Goal: Share content

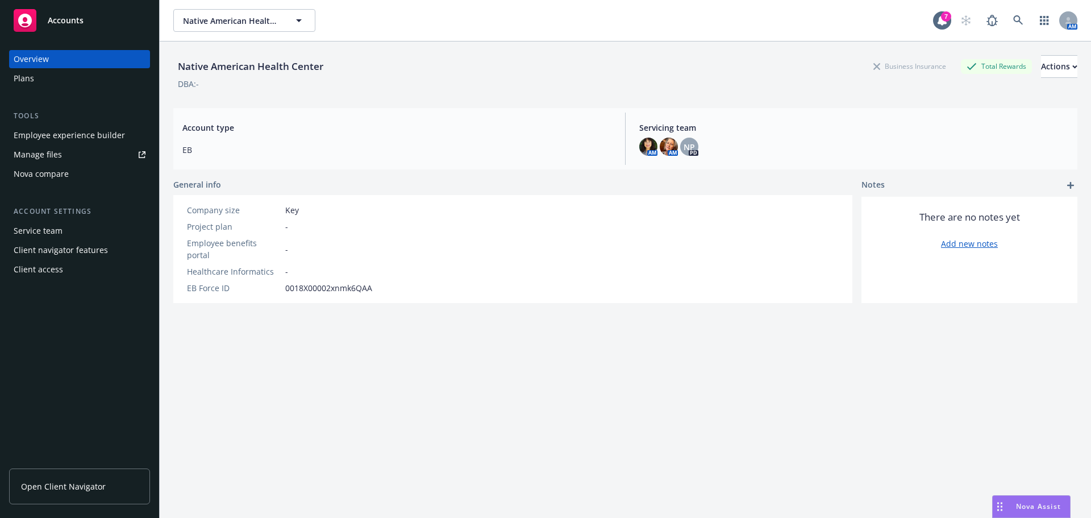
click at [21, 77] on div "Plans" at bounding box center [24, 78] width 20 height 18
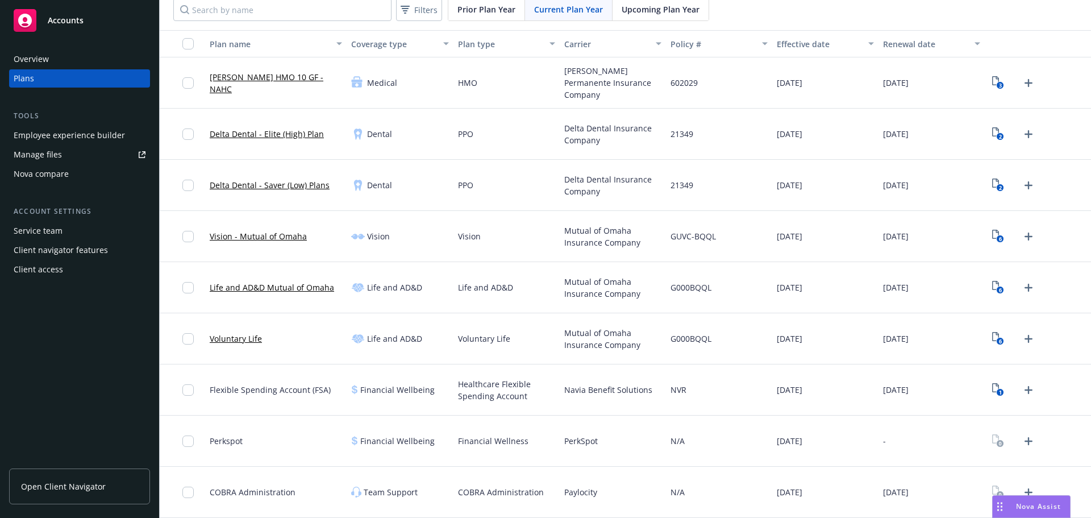
scroll to position [105, 0]
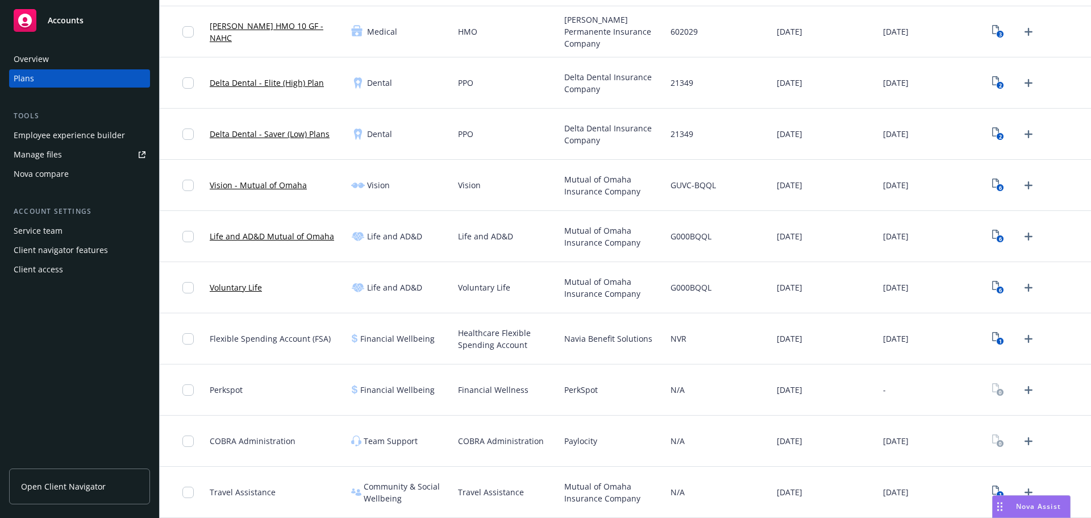
click at [86, 134] on div "Employee experience builder" at bounding box center [69, 135] width 111 height 18
click at [82, 134] on div "Employee experience builder" at bounding box center [69, 135] width 111 height 18
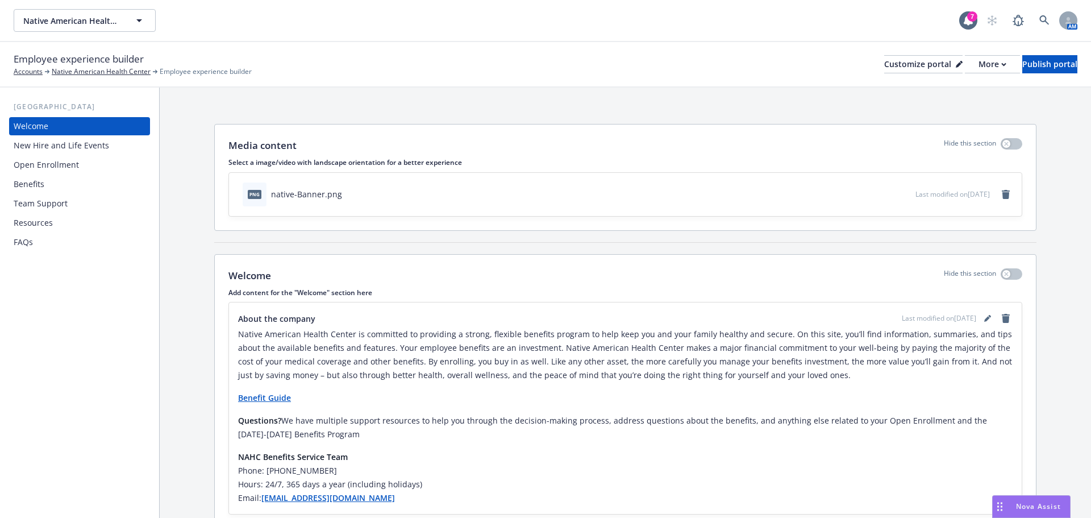
click at [27, 181] on div "Benefits" at bounding box center [29, 184] width 31 height 18
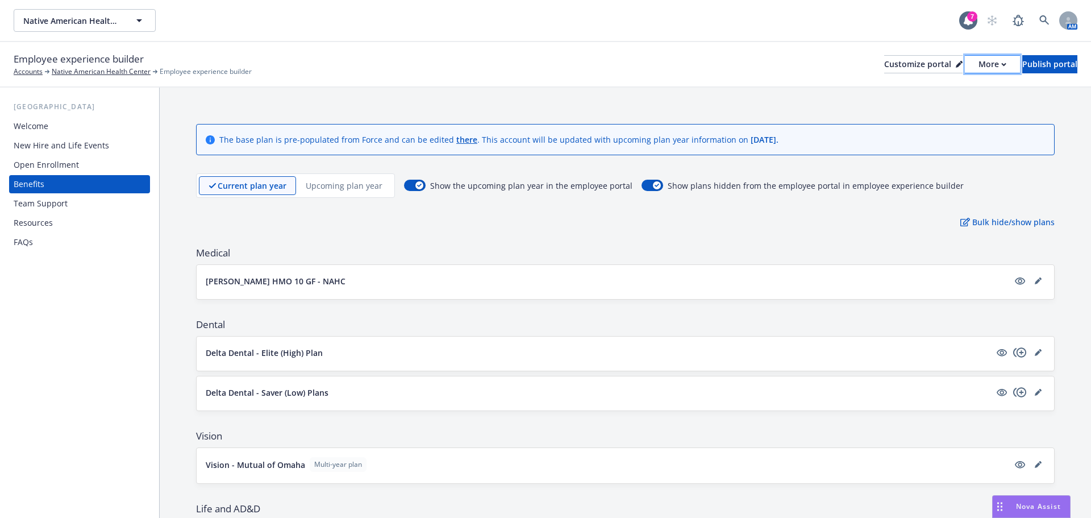
click at [1001, 62] on icon "button" at bounding box center [1003, 64] width 5 height 4
click at [946, 90] on link "Copy preview link" at bounding box center [931, 89] width 103 height 23
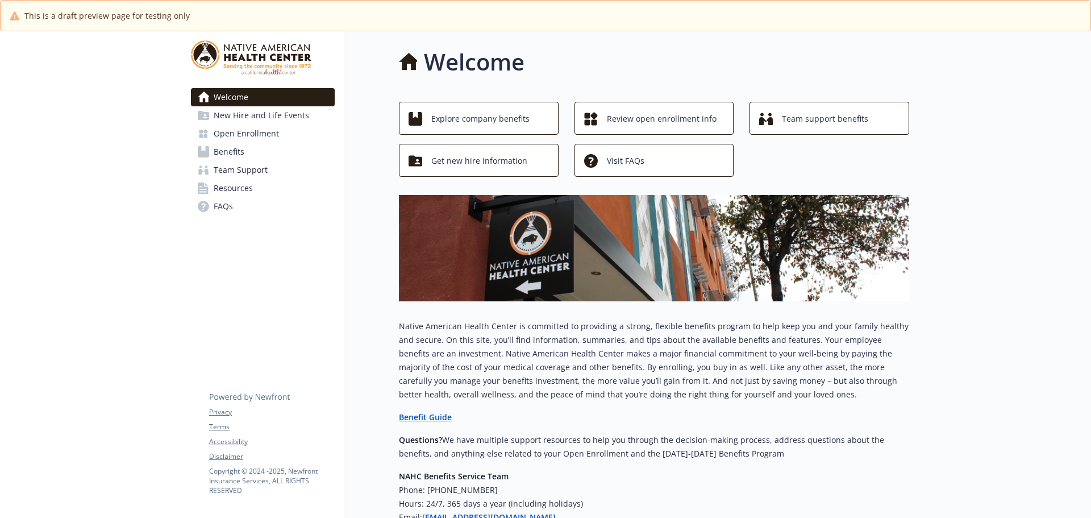
click at [239, 149] on span "Benefits" at bounding box center [229, 152] width 31 height 18
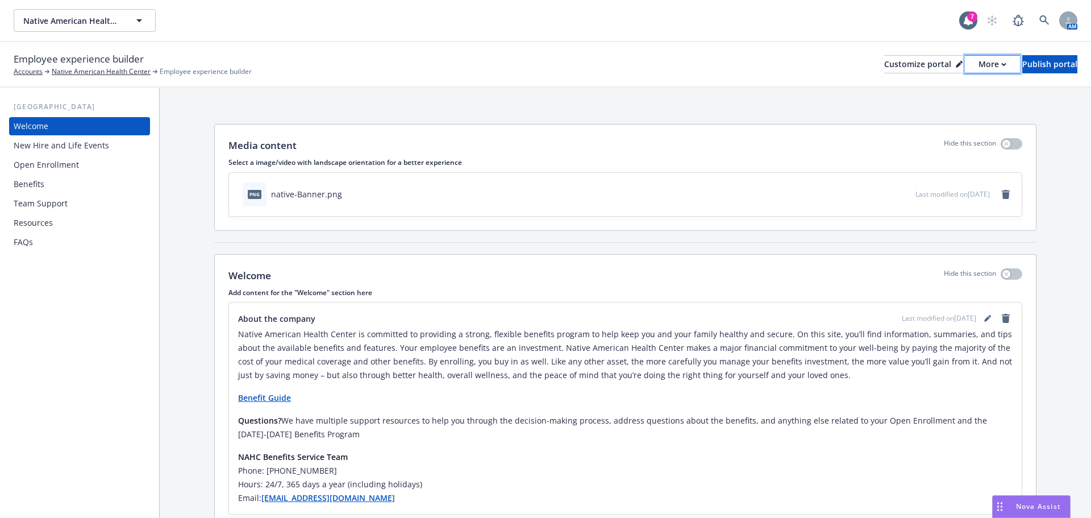
click at [1001, 64] on icon "button" at bounding box center [1003, 64] width 5 height 4
click at [936, 110] on link "Copy portal link" at bounding box center [931, 112] width 103 height 23
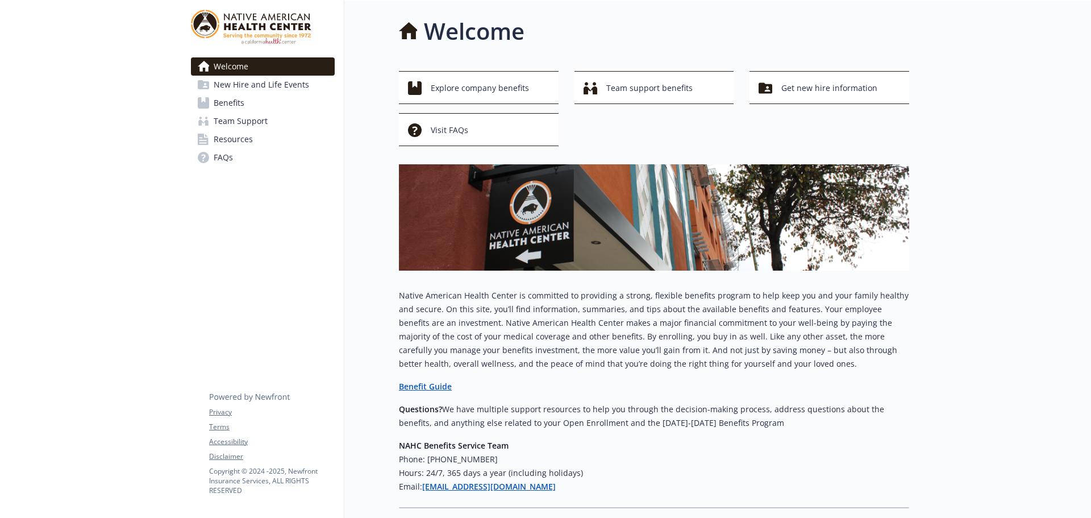
click at [231, 102] on span "Benefits" at bounding box center [229, 103] width 31 height 18
